Goal: Transaction & Acquisition: Download file/media

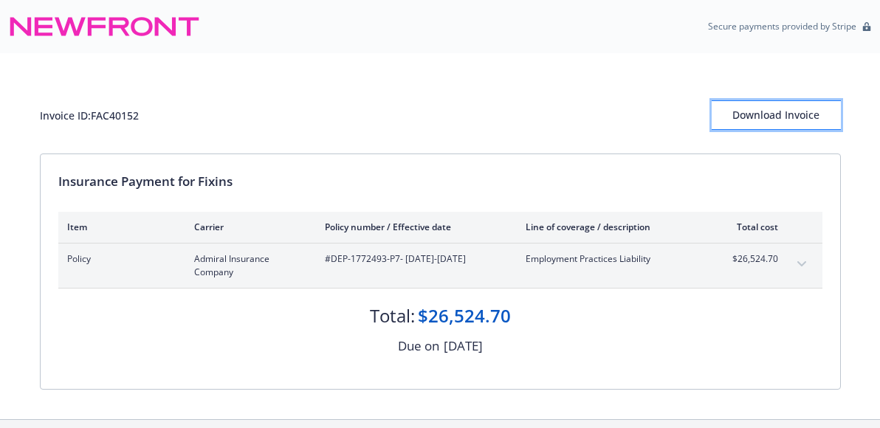
click at [753, 114] on div "Download Invoice" at bounding box center [776, 115] width 129 height 28
